Goal: Task Accomplishment & Management: Manage account settings

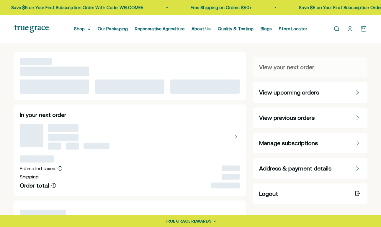
click at [276, 140] on span "Manage subscriptions" at bounding box center [288, 143] width 59 height 8
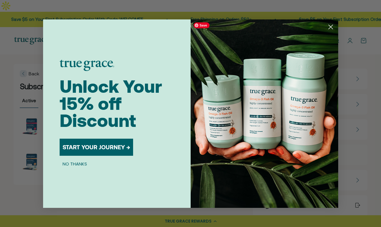
click at [329, 26] on circle "Close dialog" at bounding box center [330, 27] width 10 height 10
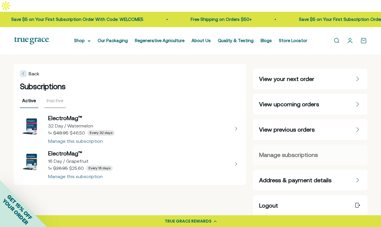
click at [80, 129] on button "view details about ElectroMag™ 32 Day / Watermelon 1 × $46.50 Every 32 days" at bounding box center [130, 128] width 220 height 29
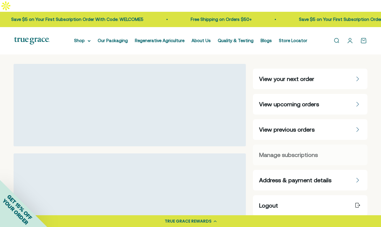
select select "32 Day"
select select "Watermelon"
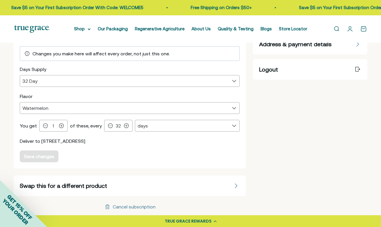
scroll to position [144, 0]
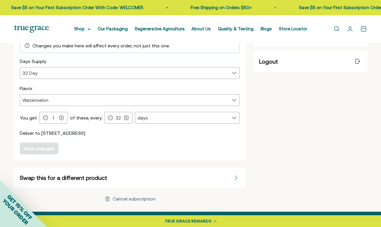
click at [143, 197] on div "Cancel subscription" at bounding box center [134, 199] width 43 height 5
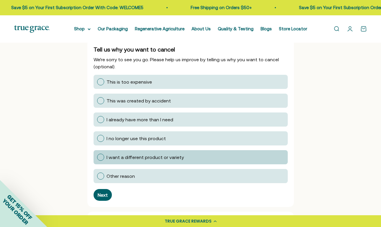
scroll to position [116, 0]
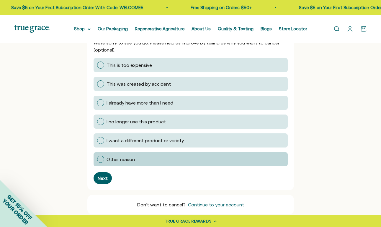
click at [133, 157] on span "Other reason" at bounding box center [120, 159] width 28 height 5
click at [97, 159] on input "Other reason" at bounding box center [97, 159] width 0 height 0
click at [103, 172] on button "Next" at bounding box center [102, 178] width 18 height 12
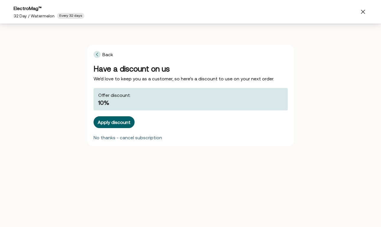
click at [126, 138] on div "No thanks - cancel subscription" at bounding box center [127, 137] width 68 height 5
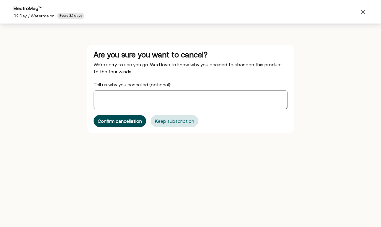
click at [133, 119] on div "Confirm cancellation" at bounding box center [120, 121] width 44 height 5
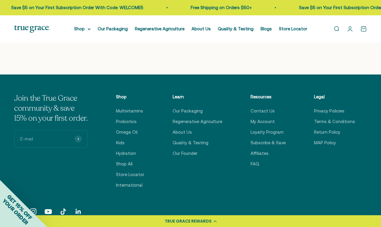
click at [348, 29] on link "Open account page" at bounding box center [349, 29] width 6 height 6
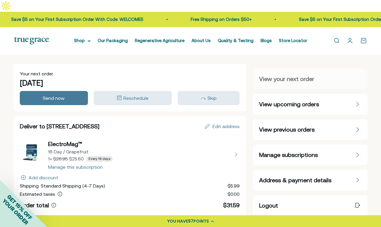
click at [67, 152] on button "view details about ElectroMag™ 16 Day / Grapefruit 1 × $25.60 Every 16 days" at bounding box center [130, 154] width 220 height 29
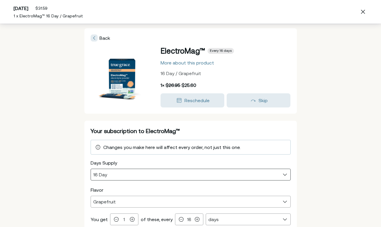
scroll to position [69, 0]
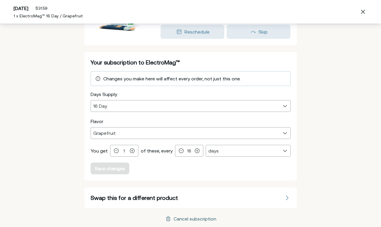
click at [182, 221] on div "Cancel subscription" at bounding box center [194, 219] width 43 height 5
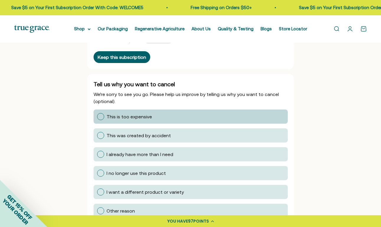
scroll to position [71, 0]
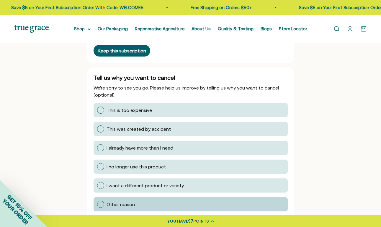
click at [152, 201] on div "Other reason" at bounding box center [194, 204] width 177 height 7
click at [97, 205] on input "Other reason" at bounding box center [97, 205] width 0 height 0
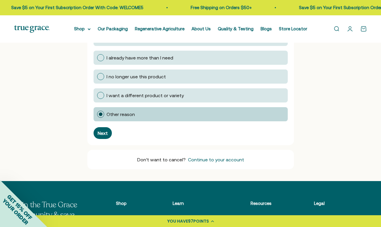
scroll to position [164, 0]
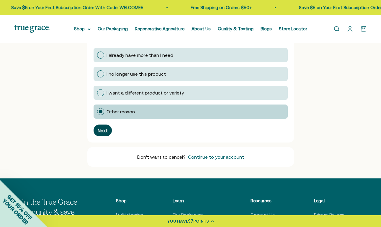
click at [106, 128] on div "Next" at bounding box center [103, 130] width 10 height 5
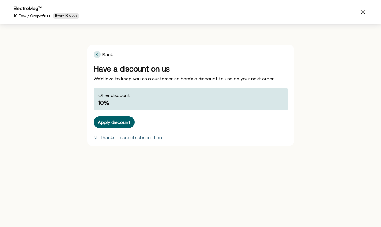
click at [134, 138] on div "No thanks - cancel subscription" at bounding box center [127, 137] width 68 height 5
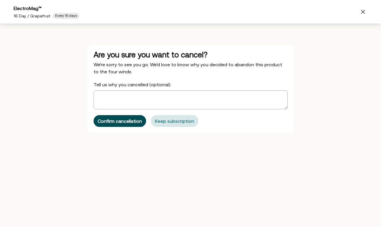
click at [133, 123] on div "Confirm cancellation" at bounding box center [120, 121] width 44 height 5
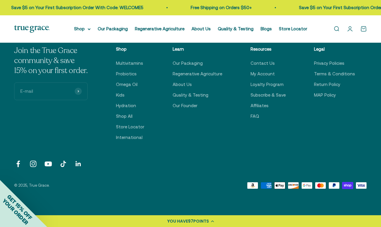
scroll to position [0, 0]
